Goal: Transaction & Acquisition: Purchase product/service

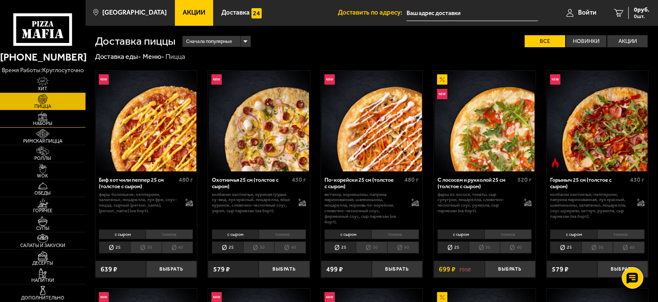
click at [33, 121] on span "Наборы" at bounding box center [42, 123] width 85 height 5
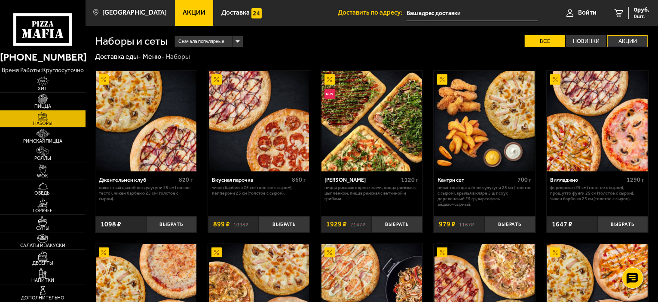
click at [616, 39] on label "Акции" at bounding box center [627, 41] width 40 height 12
click at [0, 0] on input "Акции" at bounding box center [0, 0] width 0 height 0
